Goal: Obtain resource: Obtain resource

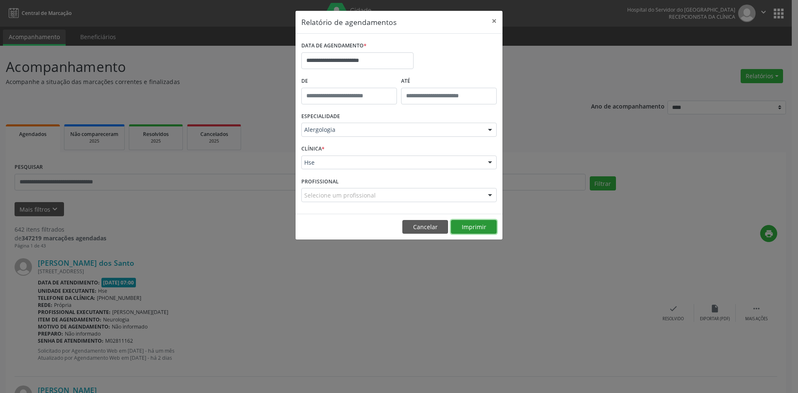
click at [469, 227] on button "Imprimir" at bounding box center [474, 227] width 46 height 14
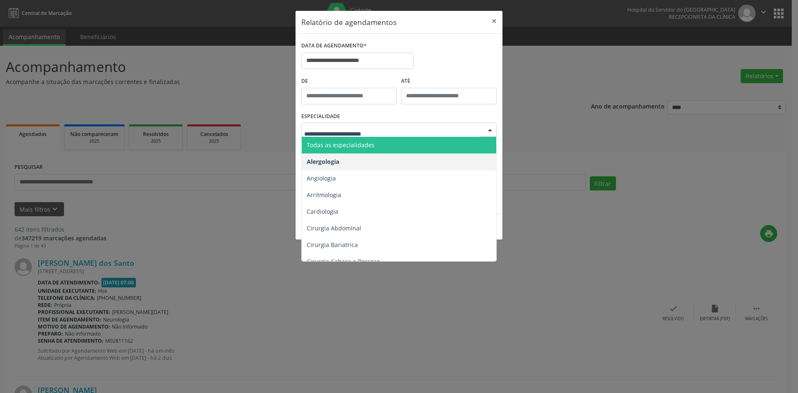
click at [391, 146] on span "Todas as especialidades" at bounding box center [400, 145] width 196 height 17
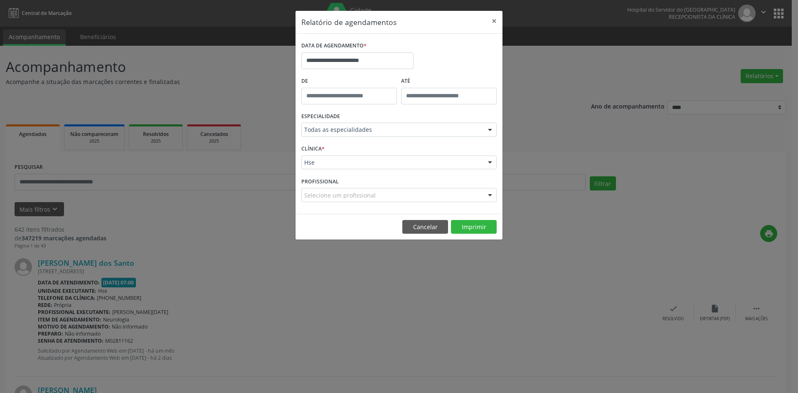
click at [490, 194] on div at bounding box center [490, 195] width 12 height 14
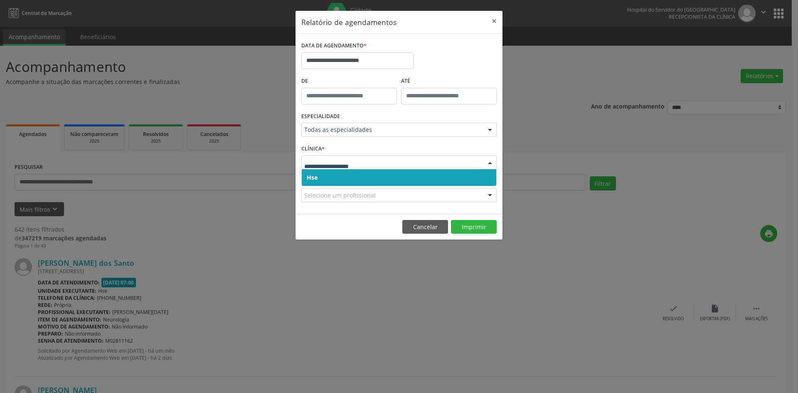
click at [457, 177] on span "Hse" at bounding box center [399, 177] width 195 height 17
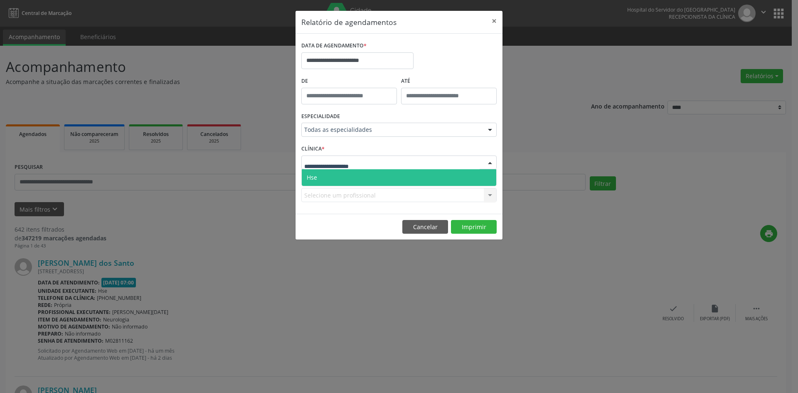
click at [459, 163] on div at bounding box center [398, 163] width 195 height 14
click at [461, 176] on span "Hse" at bounding box center [399, 177] width 195 height 17
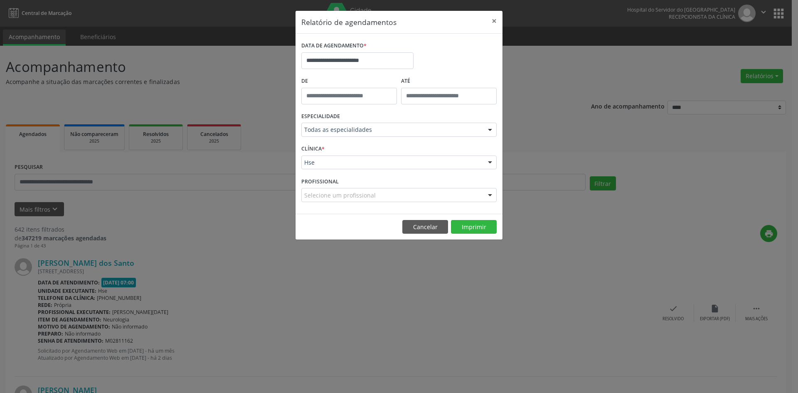
click at [491, 195] on div at bounding box center [490, 195] width 12 height 14
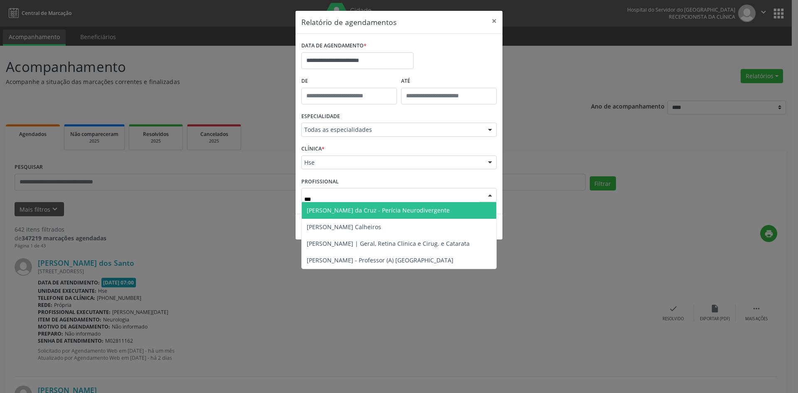
type input "****"
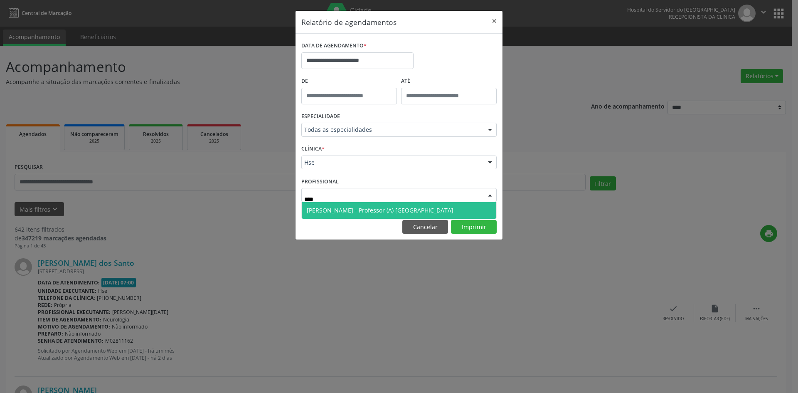
click at [384, 210] on span "[PERSON_NAME] - Professor (A) [GEOGRAPHIC_DATA]" at bounding box center [380, 210] width 147 height 8
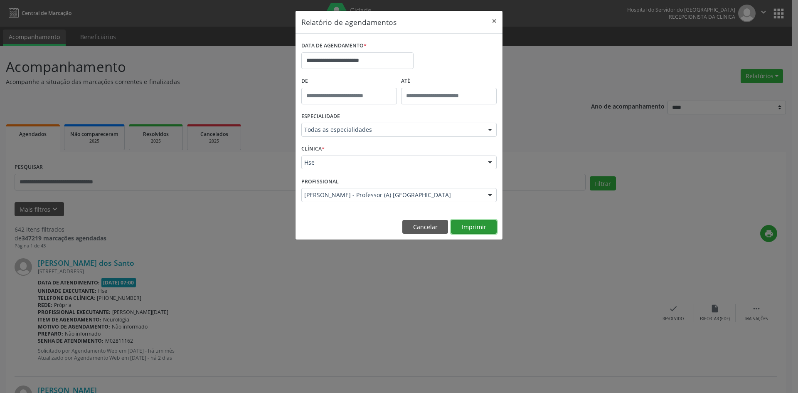
click at [475, 227] on button "Imprimir" at bounding box center [474, 227] width 46 height 14
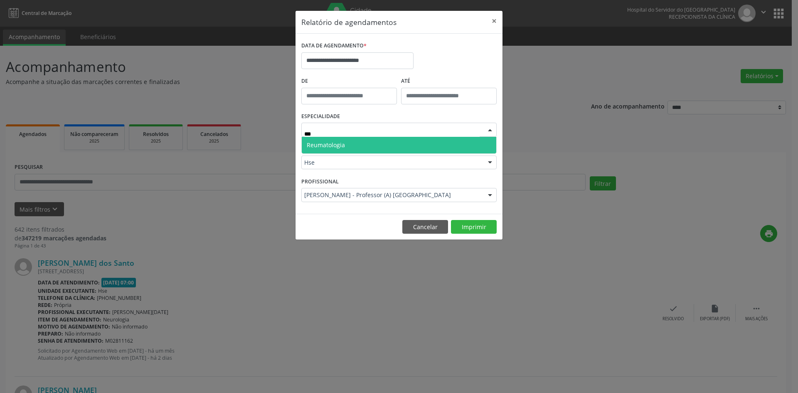
click at [373, 148] on span "Reumatologia" at bounding box center [399, 145] width 195 height 17
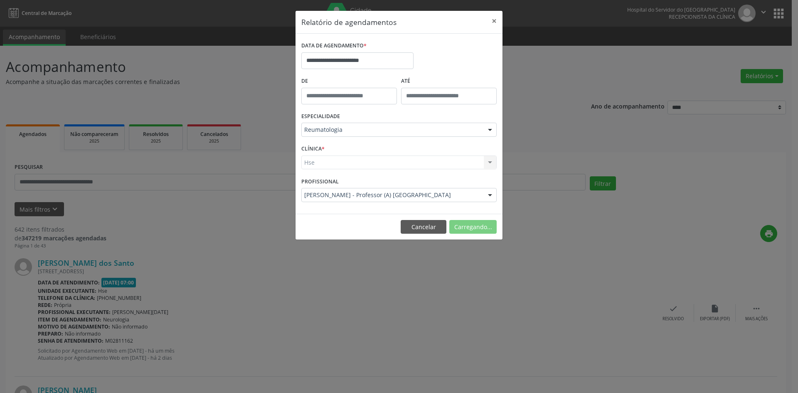
click at [489, 194] on div at bounding box center [490, 195] width 12 height 14
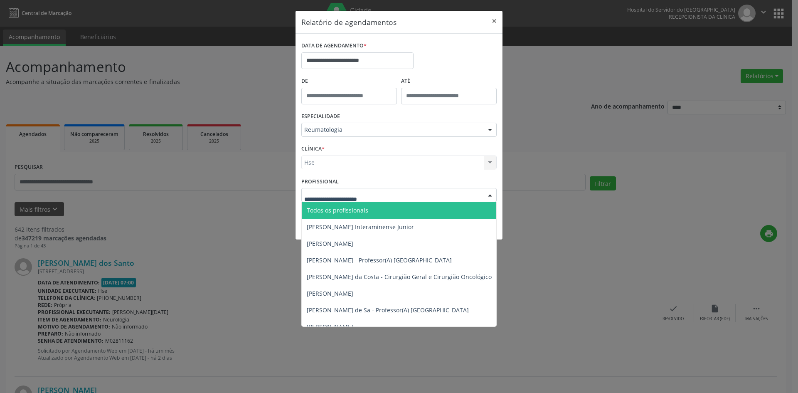
click at [435, 211] on span "Todos os profissionais" at bounding box center [442, 210] width 280 height 17
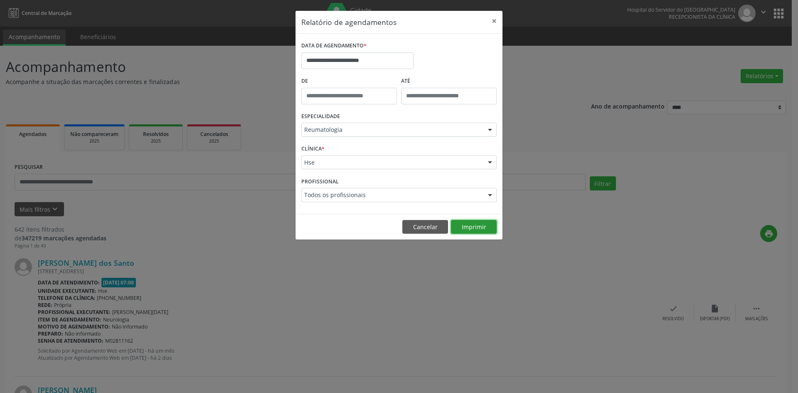
click at [474, 226] on button "Imprimir" at bounding box center [474, 227] width 46 height 14
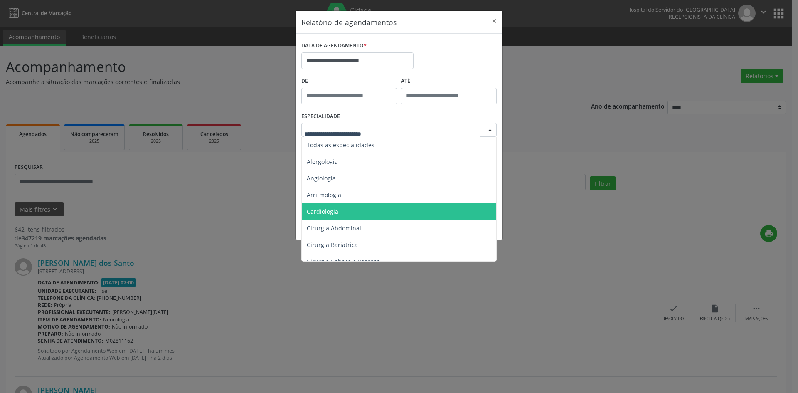
click at [358, 210] on span "Cardiologia" at bounding box center [400, 211] width 196 height 17
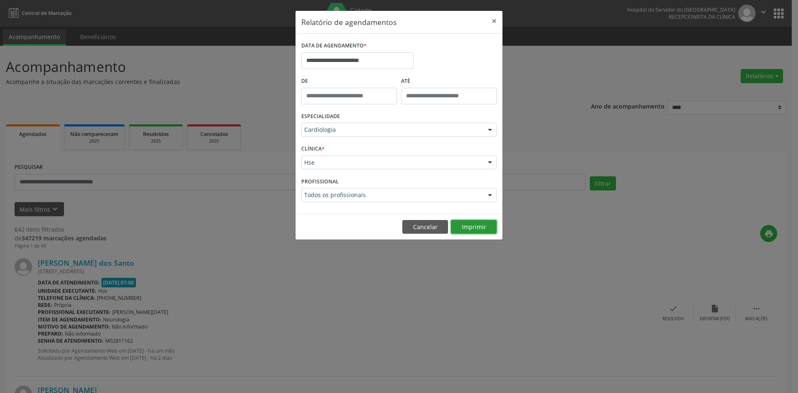
click at [472, 225] on button "Imprimir" at bounding box center [474, 227] width 46 height 14
click at [437, 145] on strong "equipe geriatra" at bounding box center [436, 145] width 44 height 8
type input "*"
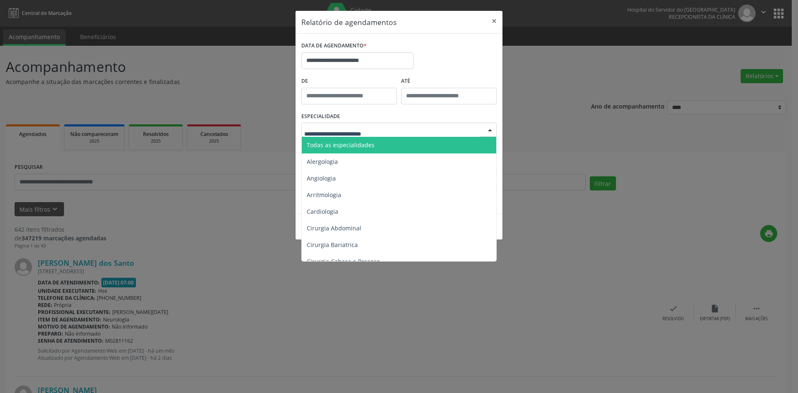
click at [351, 143] on span "Todas as especialidades" at bounding box center [341, 145] width 68 height 8
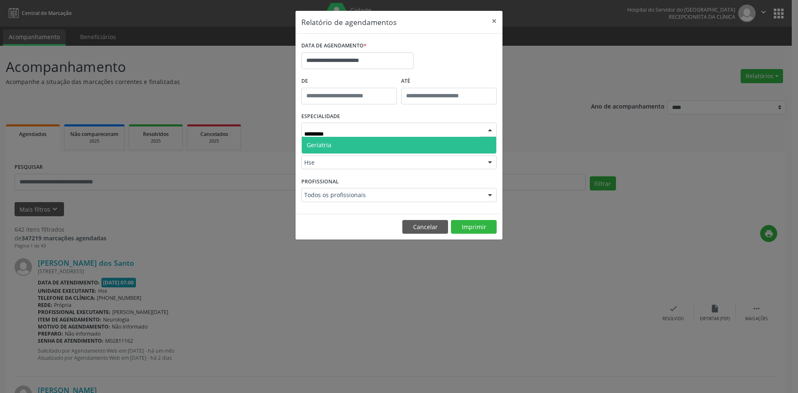
click at [384, 149] on span "Geriatria" at bounding box center [399, 145] width 195 height 17
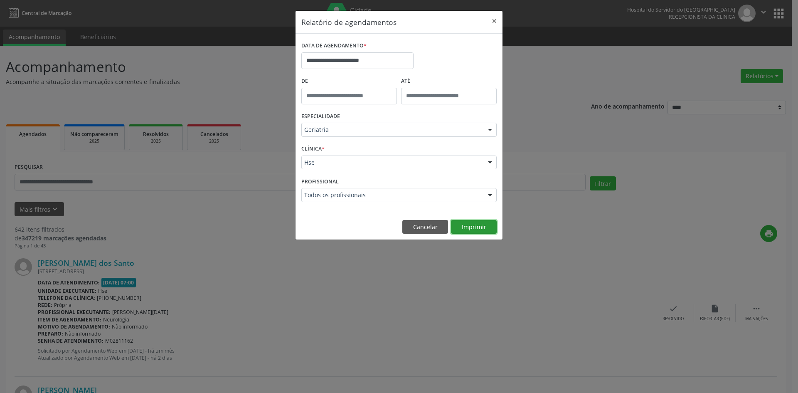
click at [468, 227] on button "Imprimir" at bounding box center [474, 227] width 46 height 14
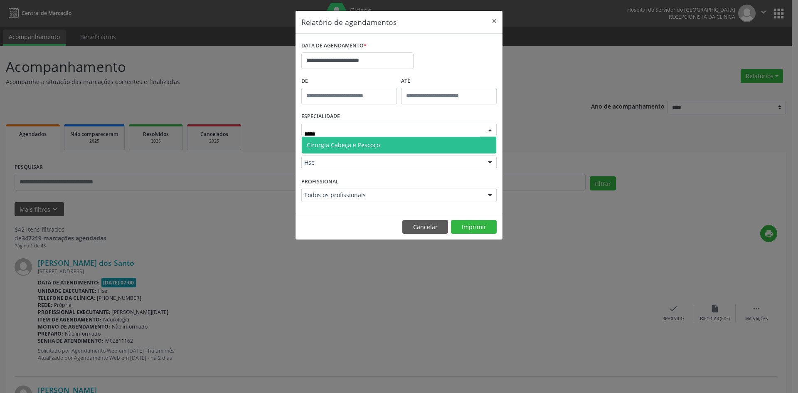
type input "******"
click at [357, 143] on span "Cirurgia Cabeça e Pescoço" at bounding box center [343, 145] width 73 height 8
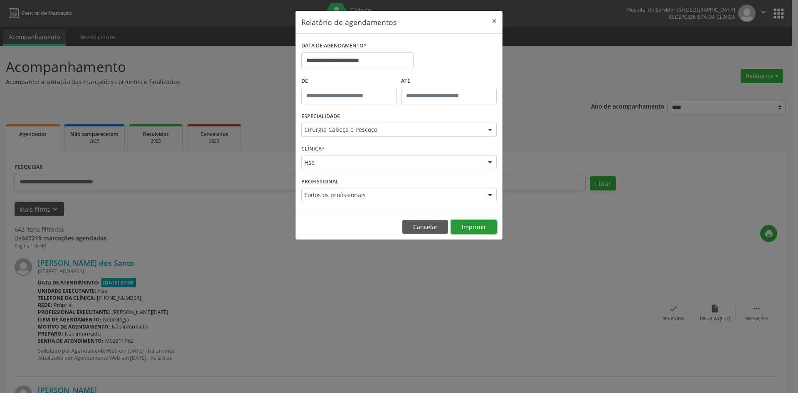
click at [471, 227] on button "Imprimir" at bounding box center [474, 227] width 46 height 14
click at [379, 65] on input "**********" at bounding box center [357, 60] width 112 height 17
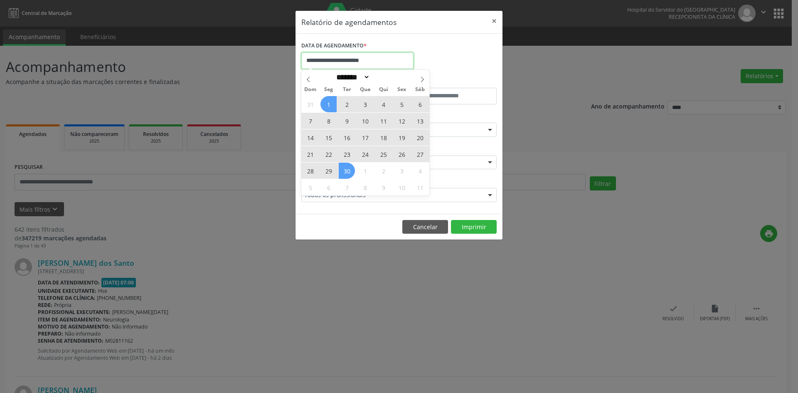
click at [308, 62] on input "**********" at bounding box center [357, 60] width 112 height 17
click at [307, 78] on icon at bounding box center [309, 80] width 6 height 6
select select "*"
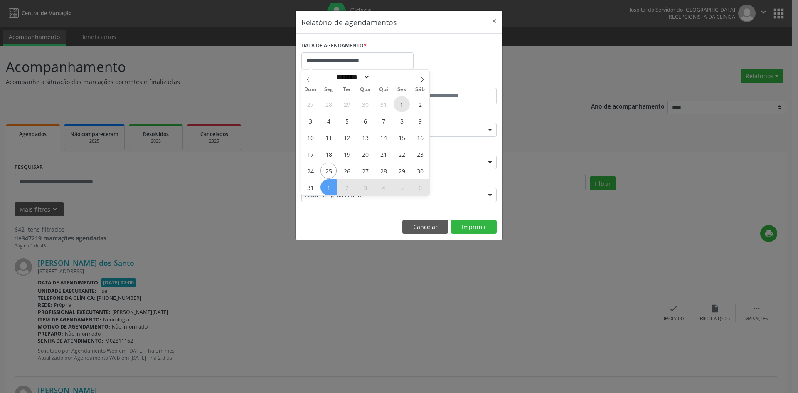
click at [401, 104] on span "1" at bounding box center [402, 104] width 16 height 16
type input "**********"
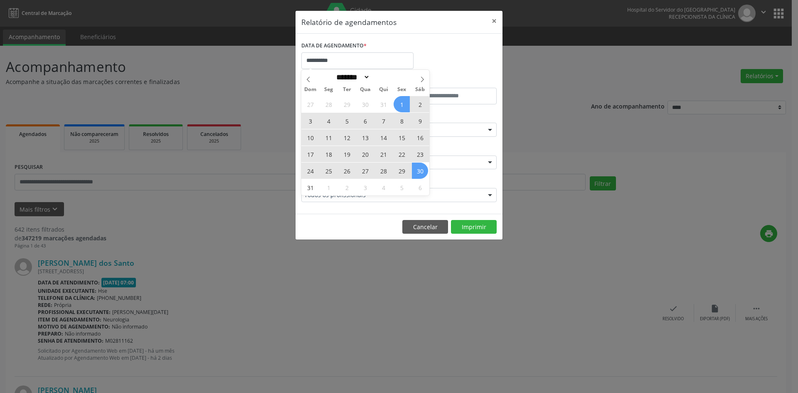
drag, startPoint x: 401, startPoint y: 104, endPoint x: 418, endPoint y: 173, distance: 71.1
click at [418, 173] on div "27 28 29 30 31 1 2 3 4 5 6 7 8 9 10 11 12 13 14 15 16 17 18 19 20 21 22 23 24 2…" at bounding box center [365, 146] width 128 height 100
click at [418, 173] on span "30" at bounding box center [420, 171] width 16 height 16
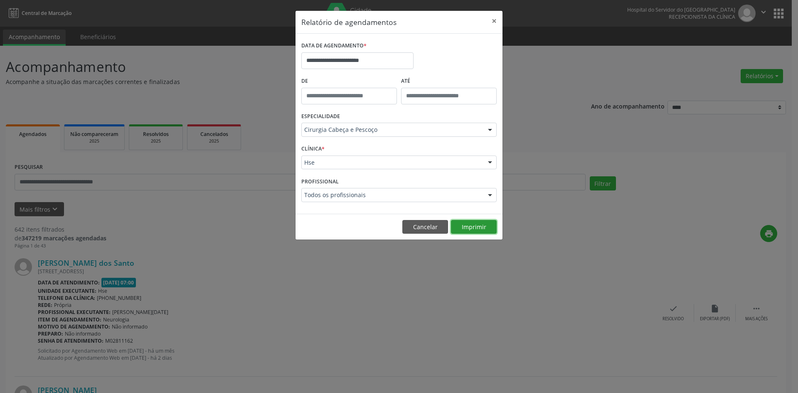
click at [466, 227] on button "Imprimir" at bounding box center [474, 227] width 46 height 14
